Goal: Obtain resource: Download file/media

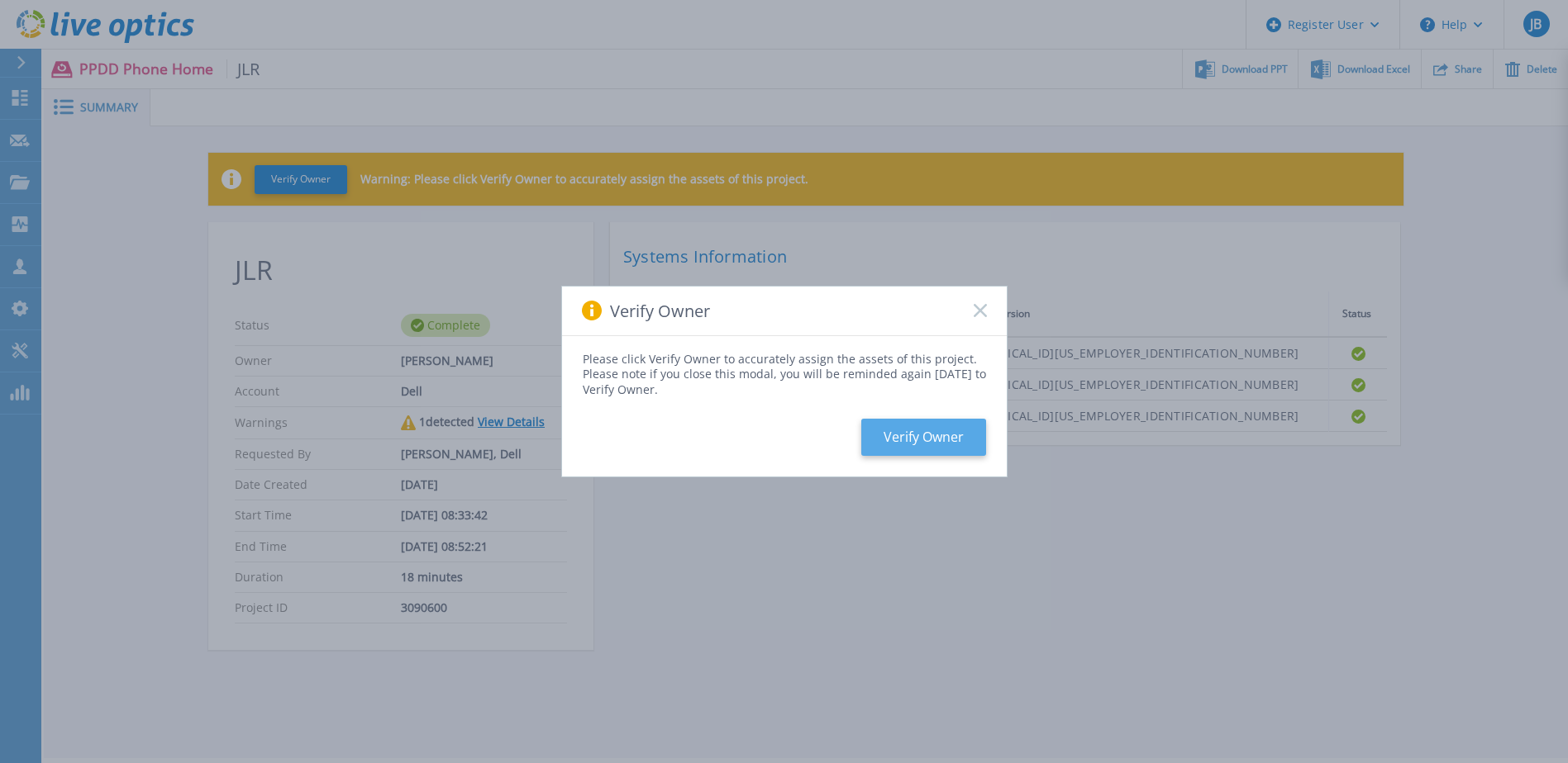
click at [918, 436] on button "Verify Owner" at bounding box center [924, 437] width 125 height 37
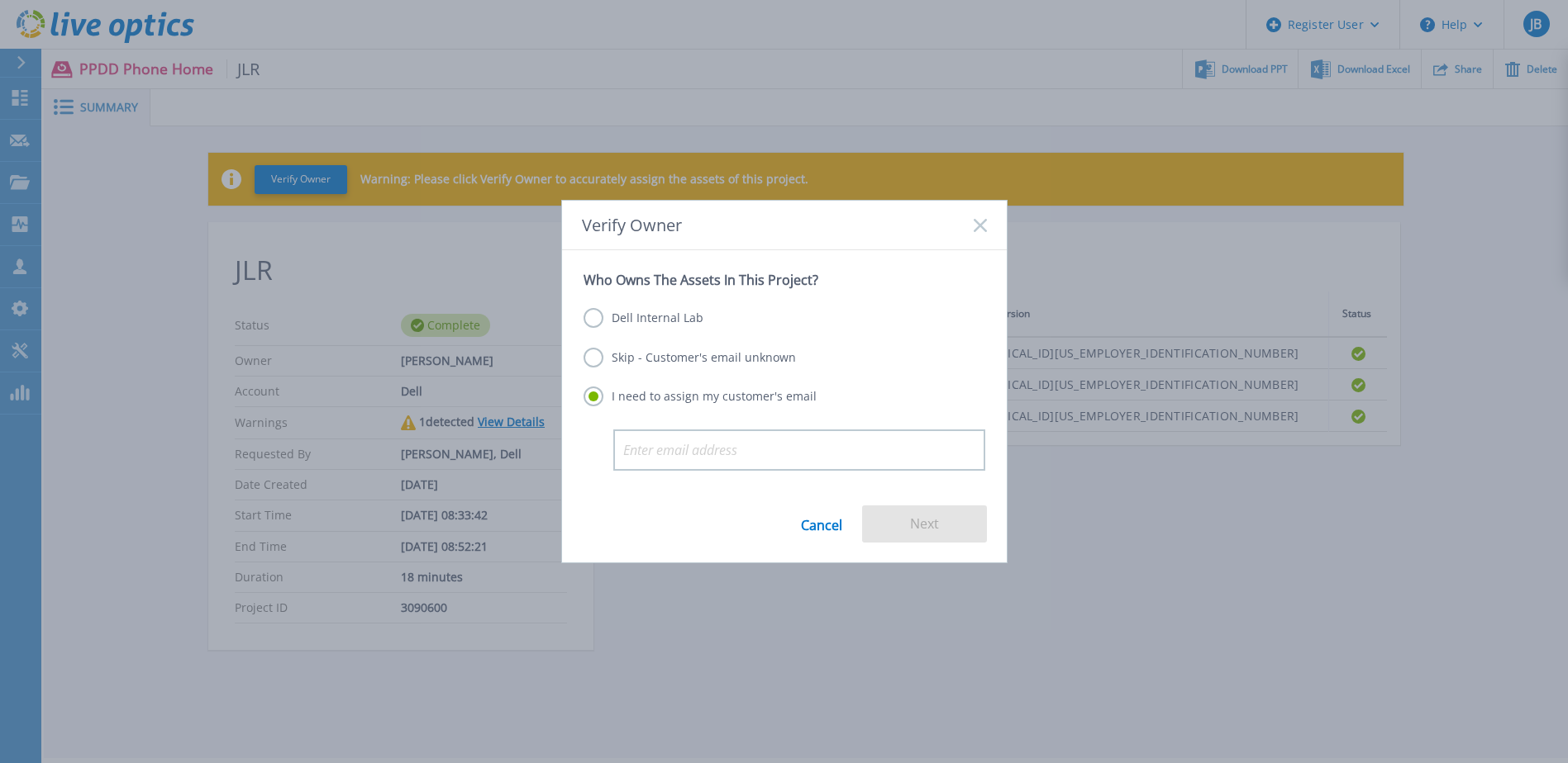
click at [678, 360] on label "Skip - Customer's email unknown" at bounding box center [689, 357] width 212 height 20
click at [0, 0] on input "Skip - Customer's email unknown" at bounding box center [0, 0] width 0 height 0
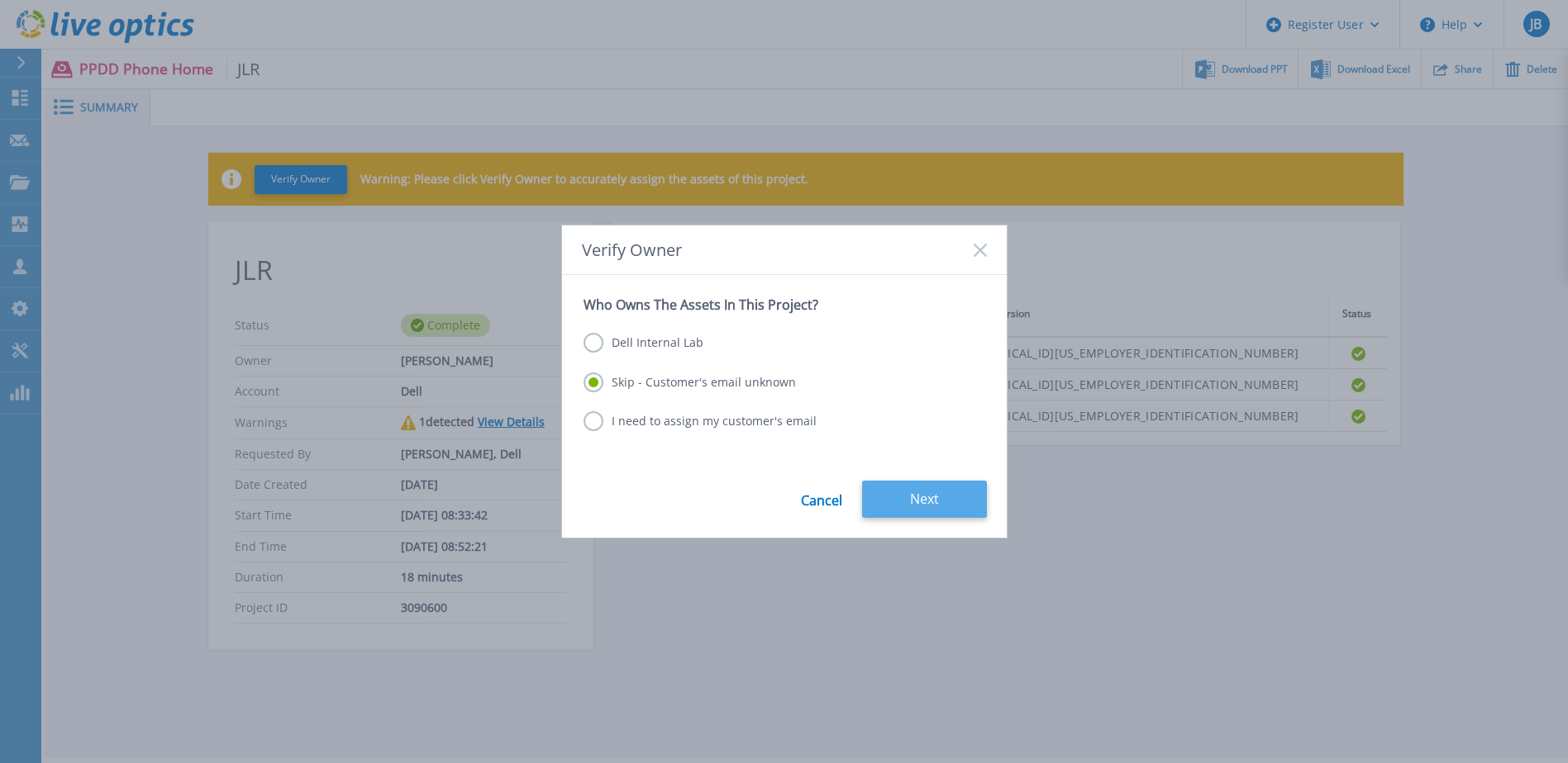
click at [925, 495] on button "Next" at bounding box center [925, 499] width 125 height 37
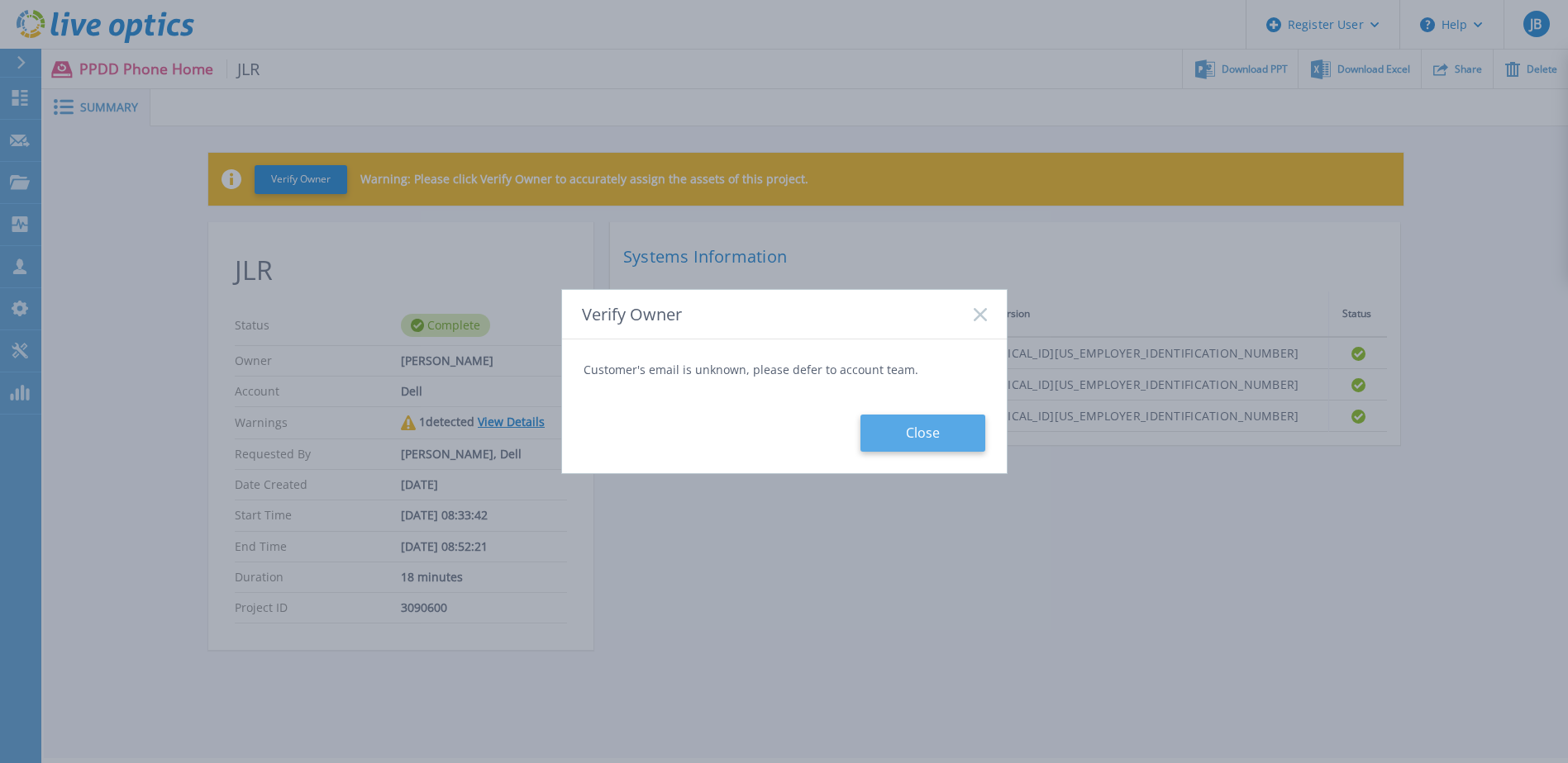
click at [929, 439] on button "Close" at bounding box center [923, 433] width 125 height 37
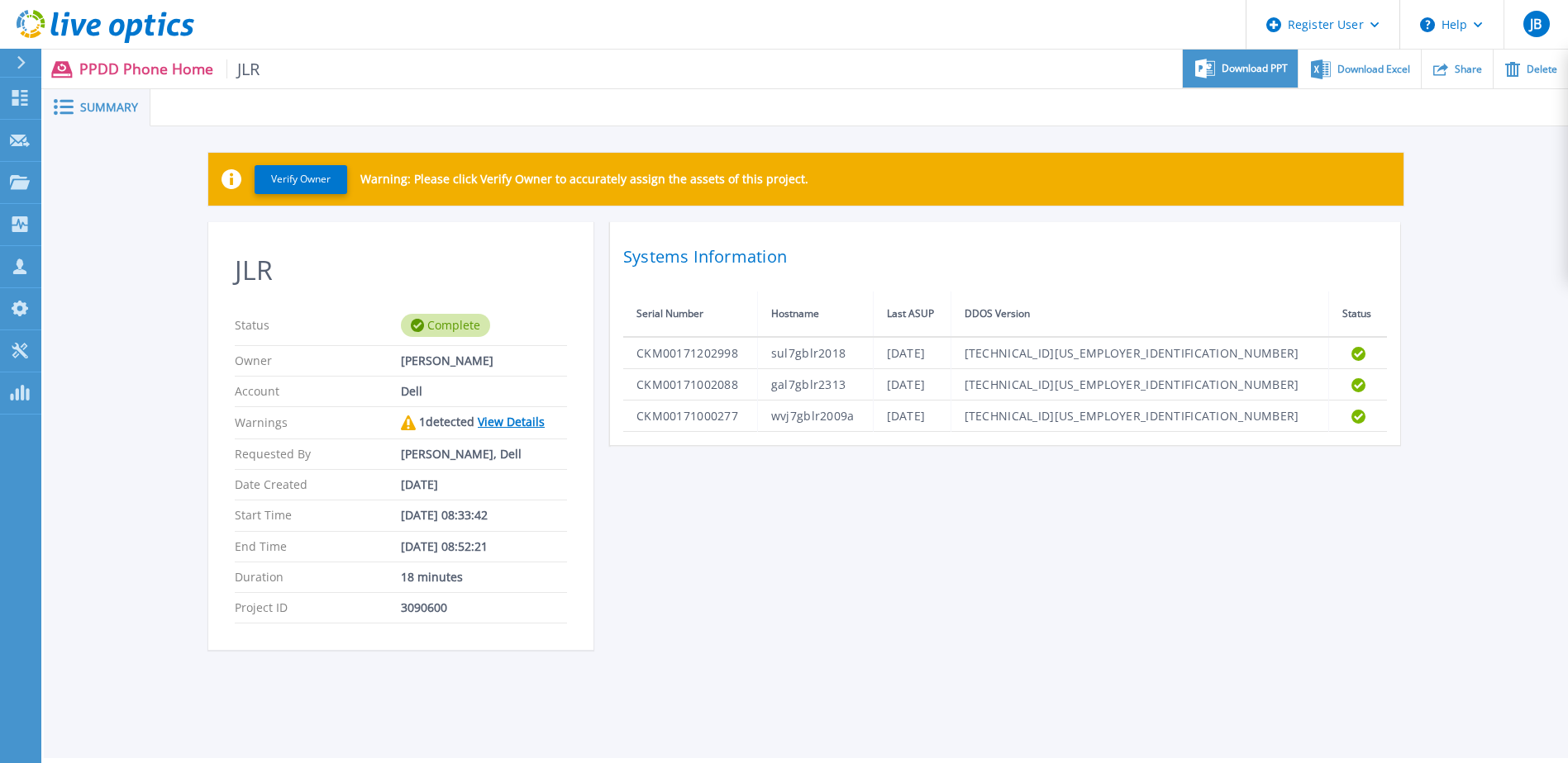
click at [1261, 73] on span "Download PPT" at bounding box center [1254, 68] width 66 height 10
click at [527, 427] on link "View Details" at bounding box center [511, 421] width 67 height 15
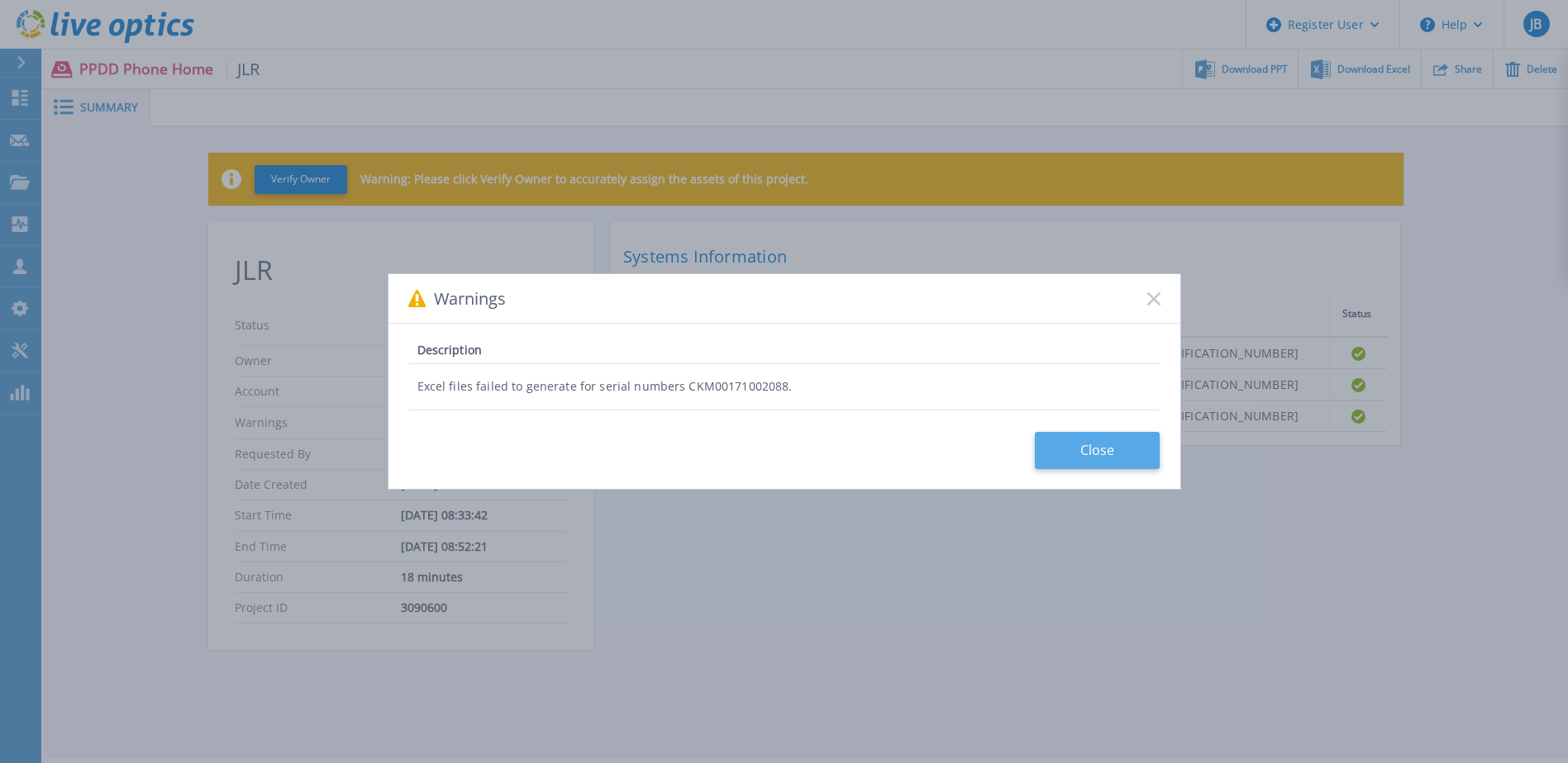
click at [1076, 449] on button "Close" at bounding box center [1098, 450] width 125 height 37
